Goal: Navigation & Orientation: Find specific page/section

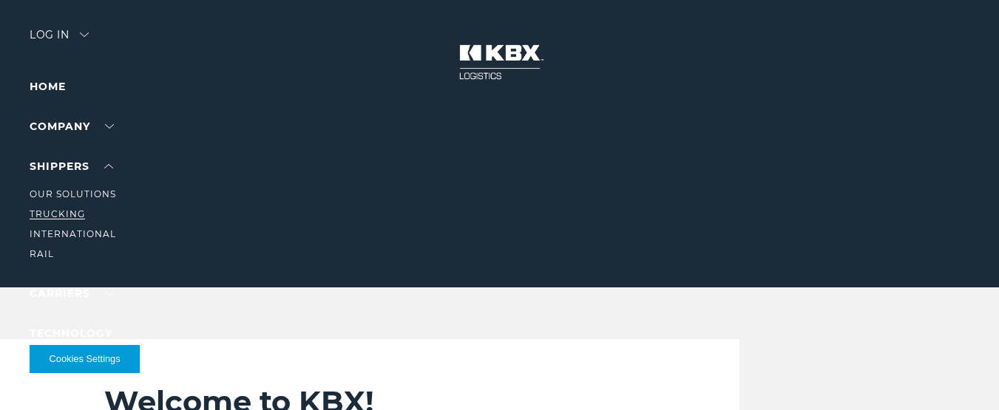
click at [80, 212] on link "Trucking" at bounding box center [57, 214] width 55 height 11
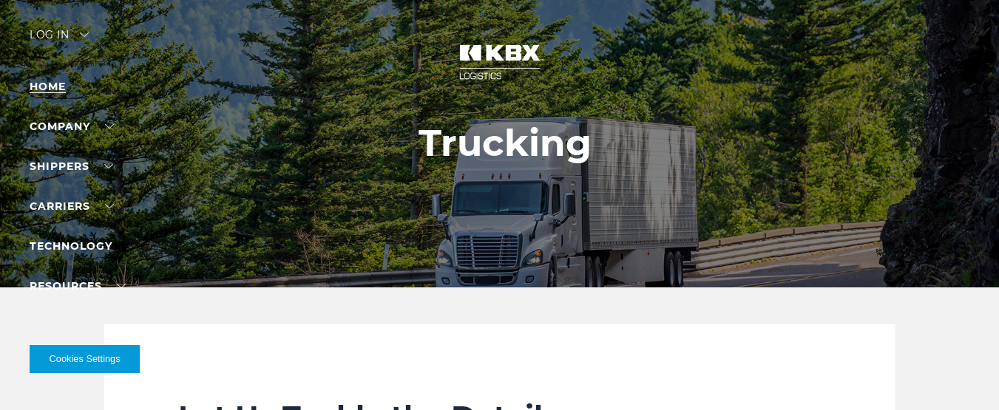
click at [49, 90] on link "Home" at bounding box center [48, 86] width 36 height 13
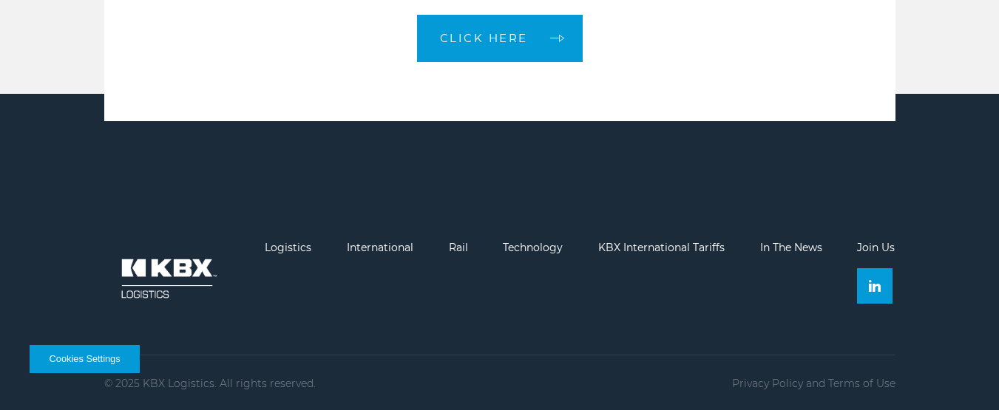
scroll to position [3280, 0]
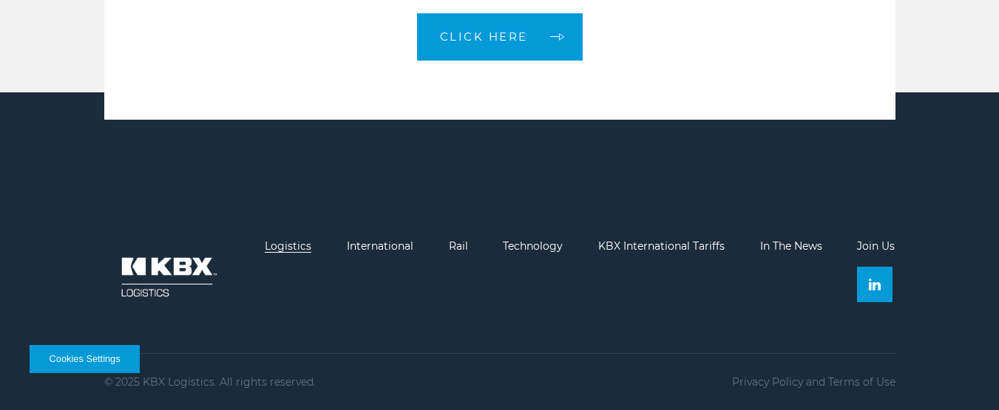
click at [287, 248] on link "Logistics" at bounding box center [288, 246] width 47 height 13
